Goal: Transaction & Acquisition: Subscribe to service/newsletter

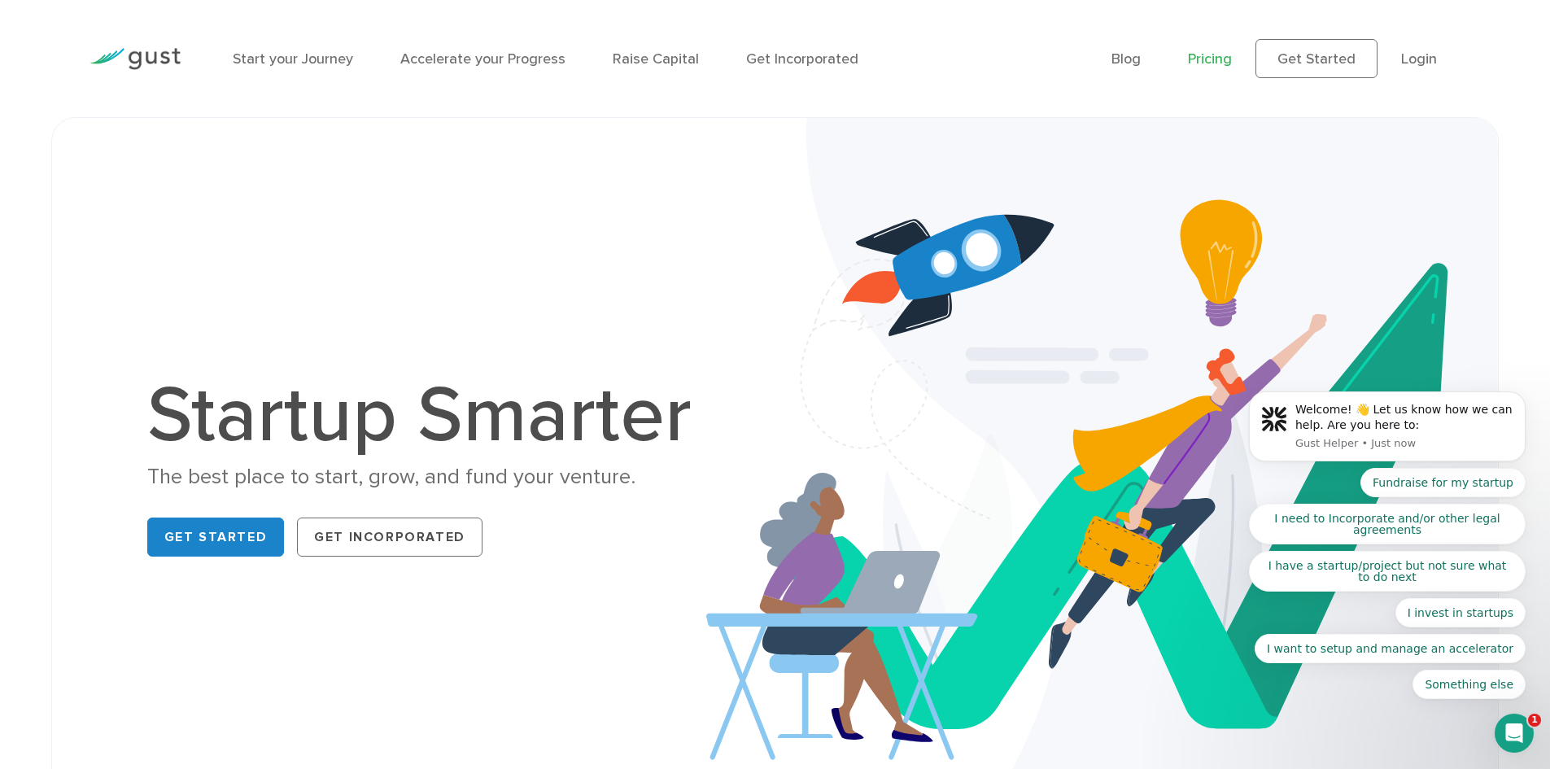
click at [1215, 63] on link "Pricing" at bounding box center [1210, 58] width 44 height 17
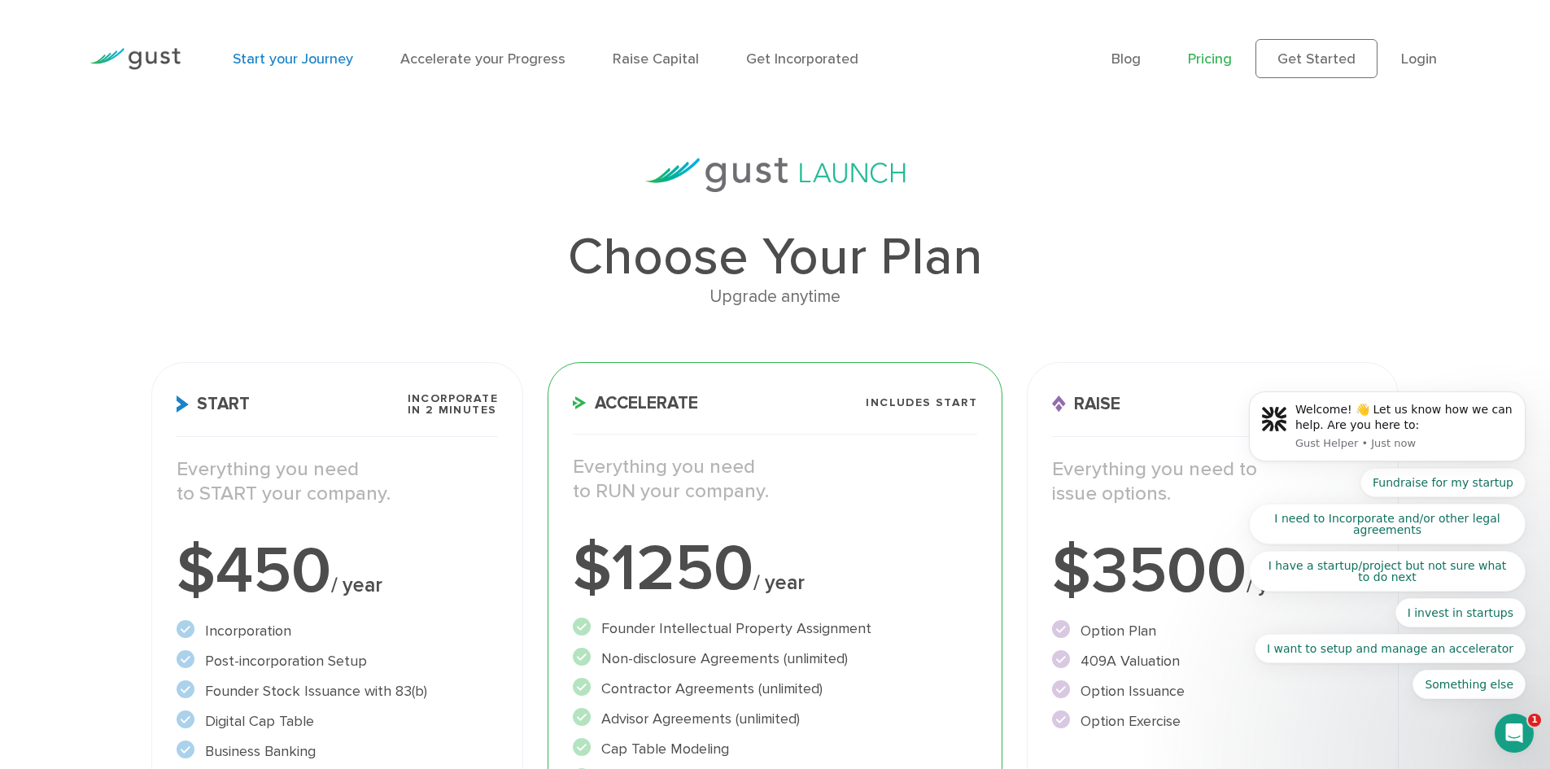
click at [291, 59] on link "Start your Journey" at bounding box center [293, 58] width 120 height 17
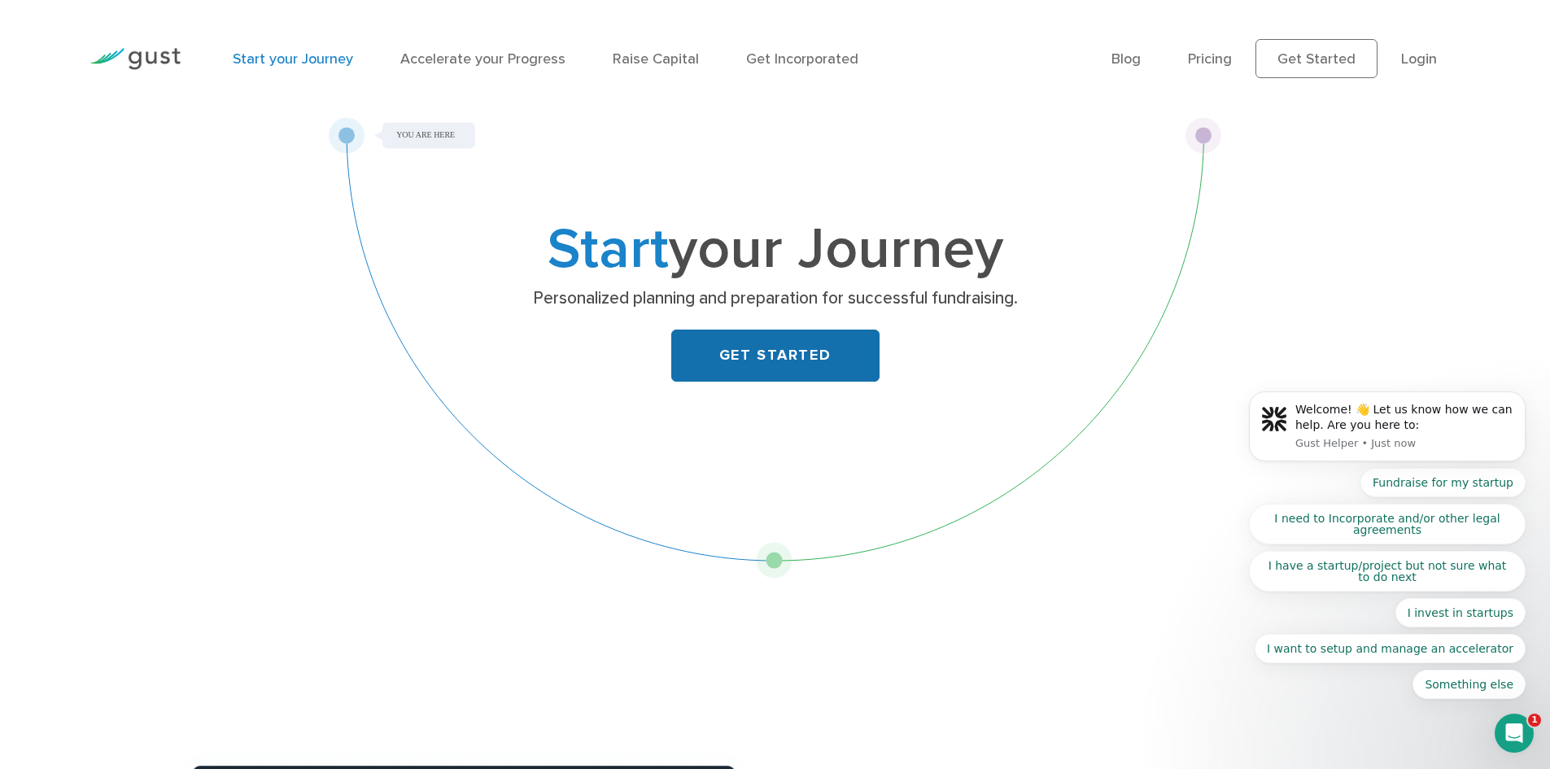
click at [734, 354] on link "GET STARTED" at bounding box center [775, 356] width 208 height 52
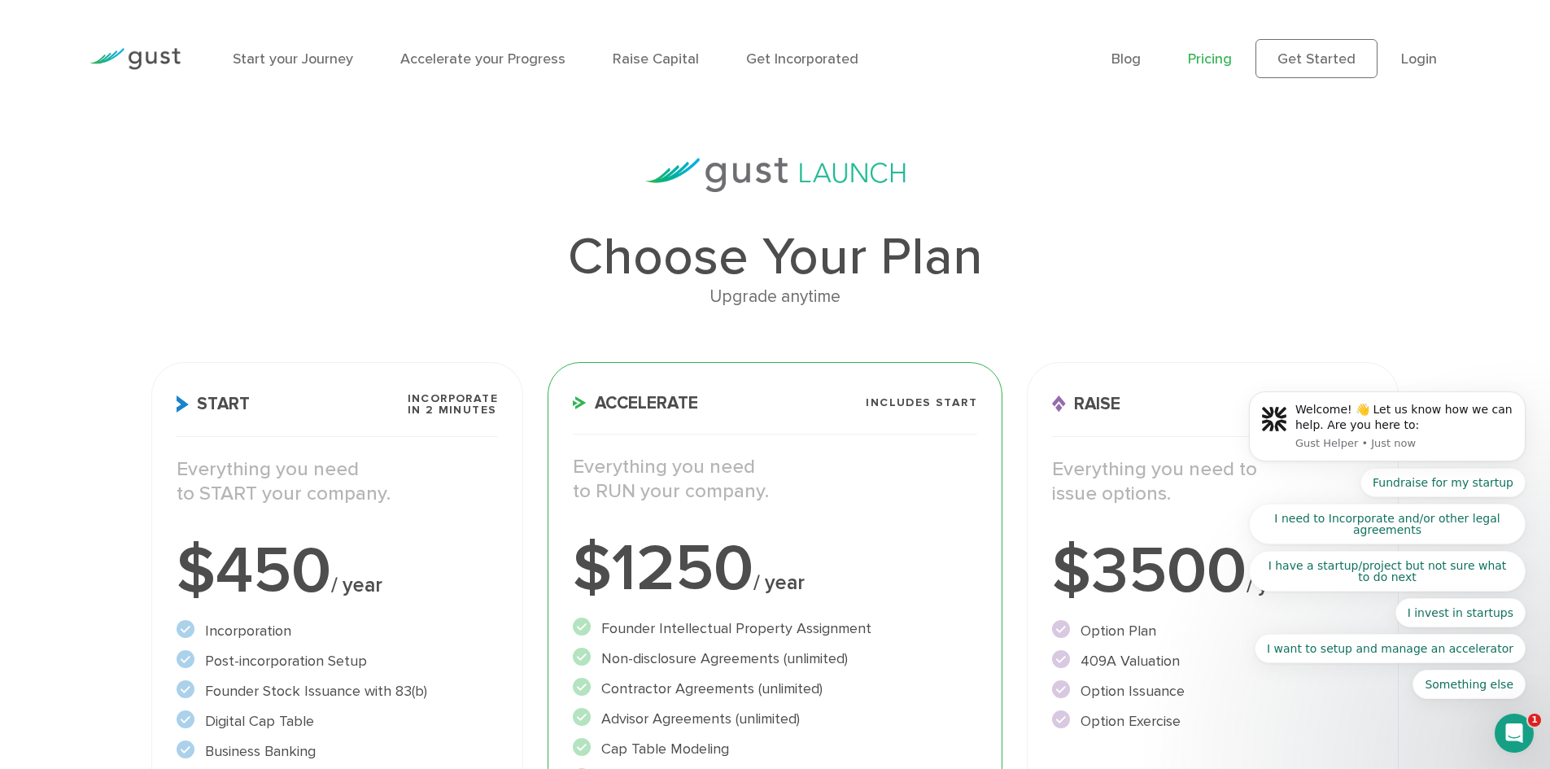
click at [1214, 62] on link "Pricing" at bounding box center [1210, 58] width 44 height 17
